Goal: Task Accomplishment & Management: Use online tool/utility

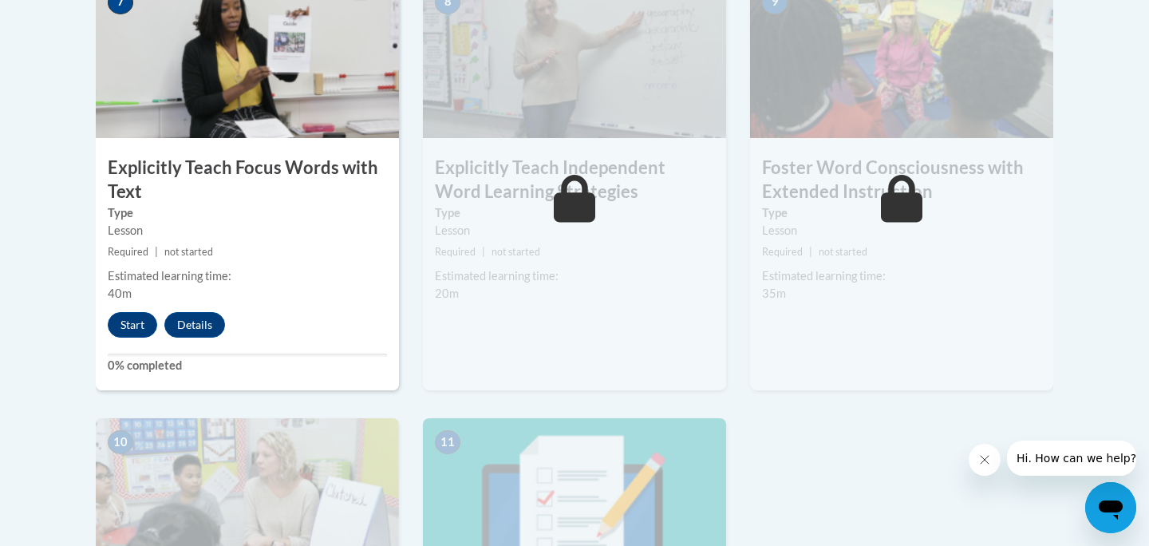
scroll to position [1436, 0]
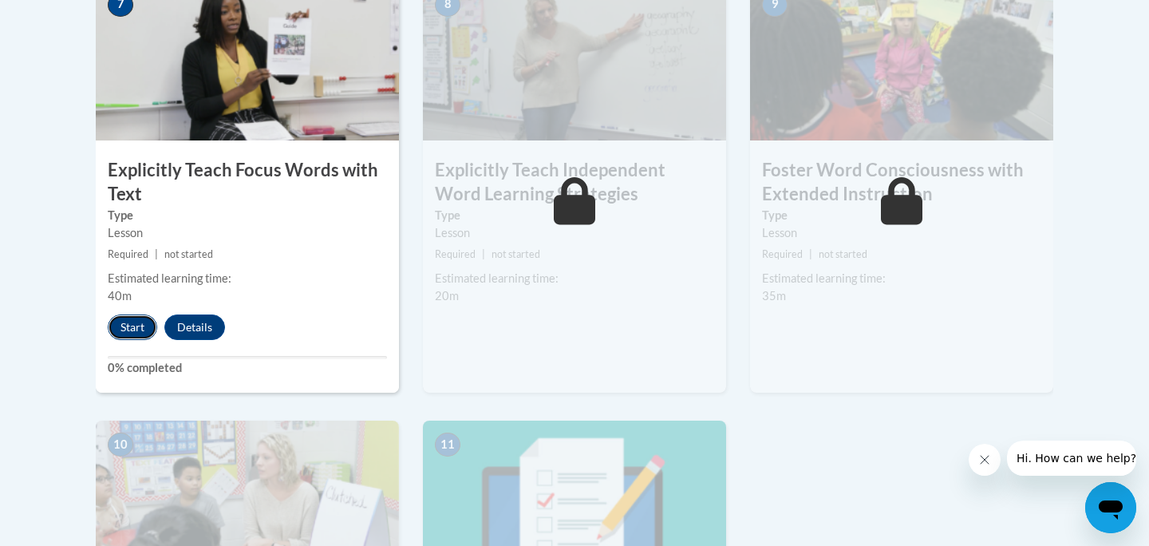
click at [127, 336] on button "Start" at bounding box center [132, 327] width 49 height 26
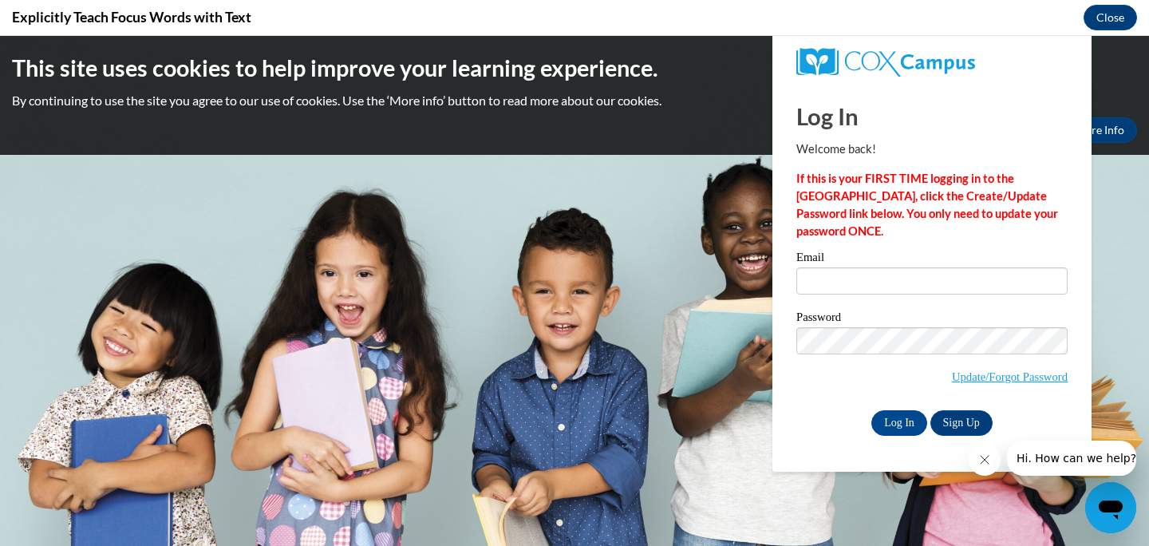
scroll to position [0, 0]
type input "[EMAIL_ADDRESS][DOMAIN_NAME]"
click at [903, 418] on input "Log In" at bounding box center [899, 423] width 56 height 26
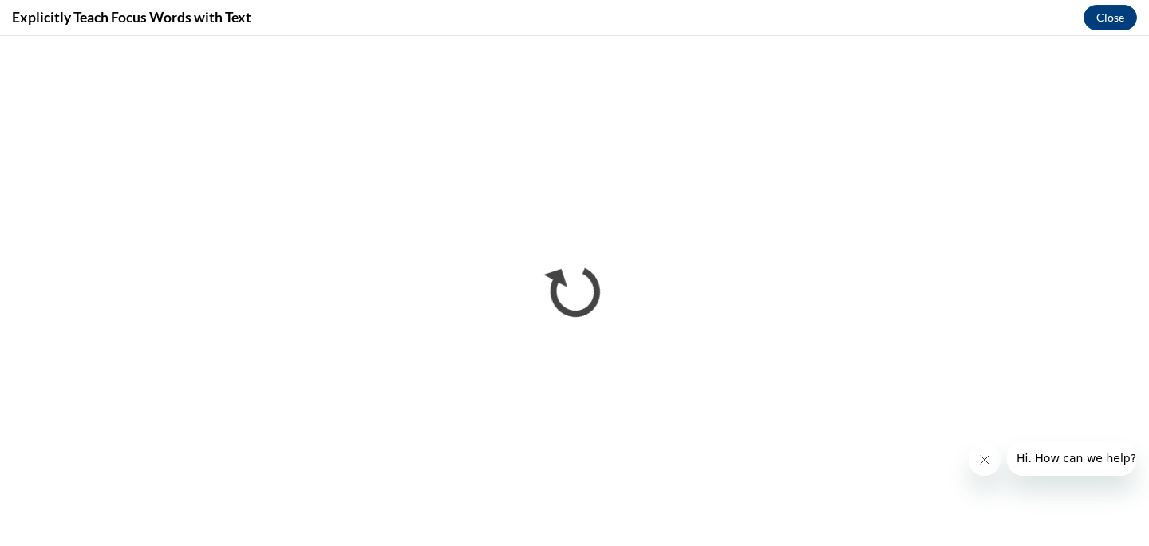
click at [1148, 314] on iframe "</div></body> </html>" at bounding box center [574, 291] width 1149 height 510
